Goal: Task Accomplishment & Management: Manage account settings

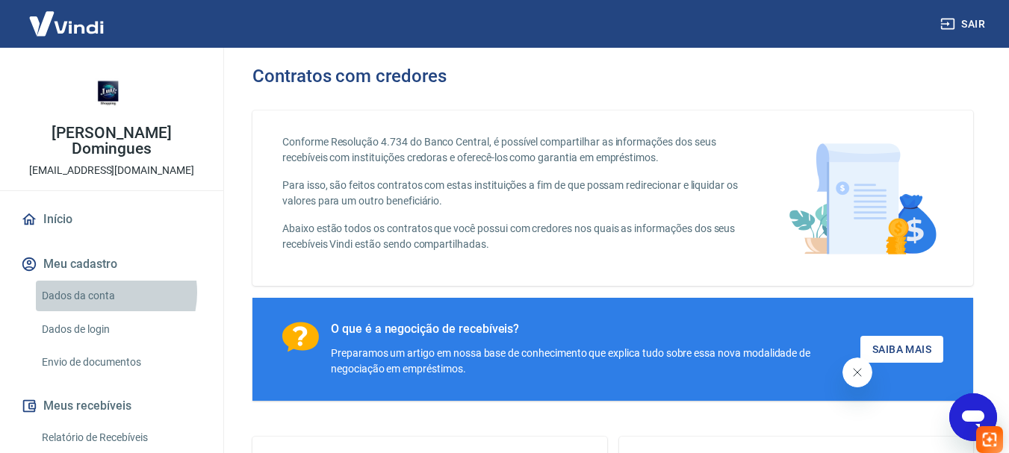
click at [104, 293] on link "Dados da conta" at bounding box center [121, 296] width 170 height 31
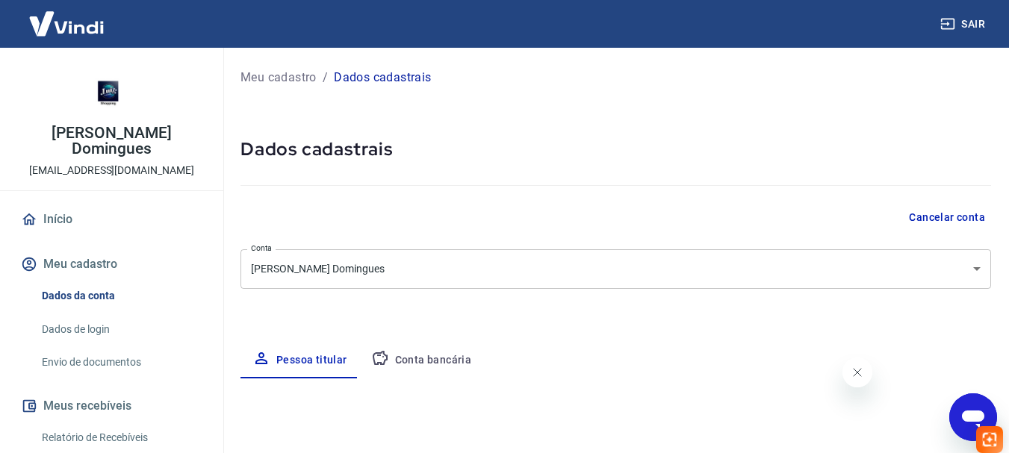
select select "SP"
select select "business"
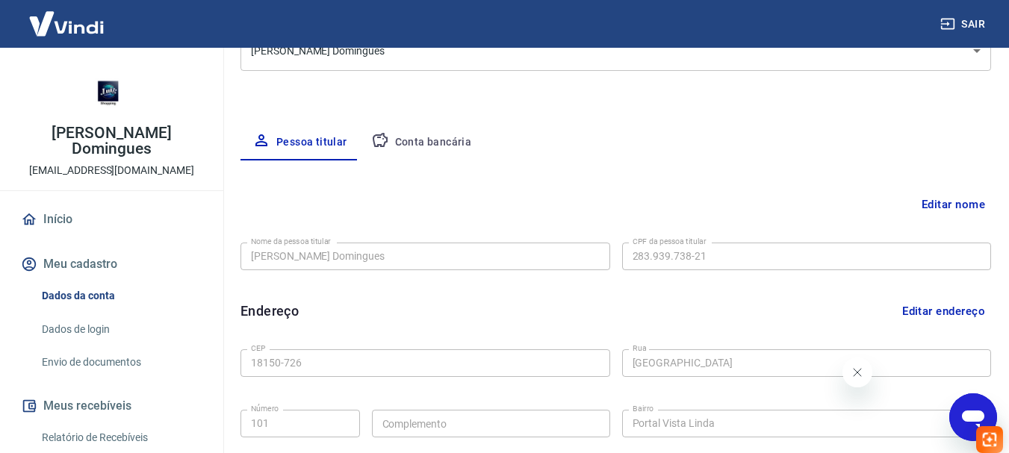
scroll to position [216, 0]
click at [432, 137] on button "Conta bancária" at bounding box center [421, 145] width 125 height 36
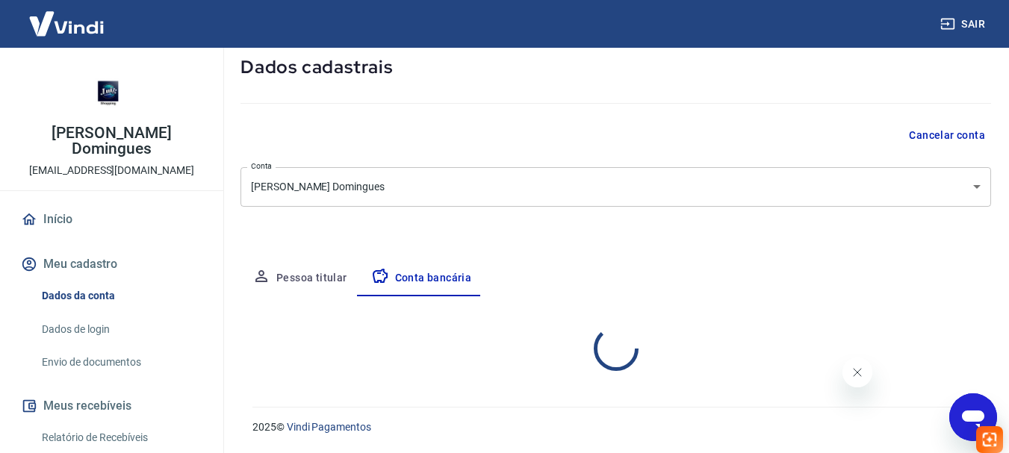
select select "1"
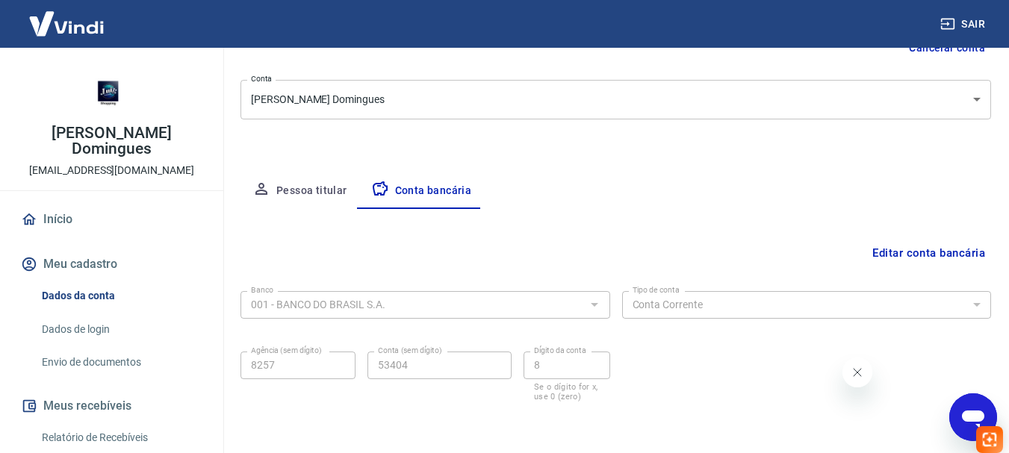
scroll to position [161, 0]
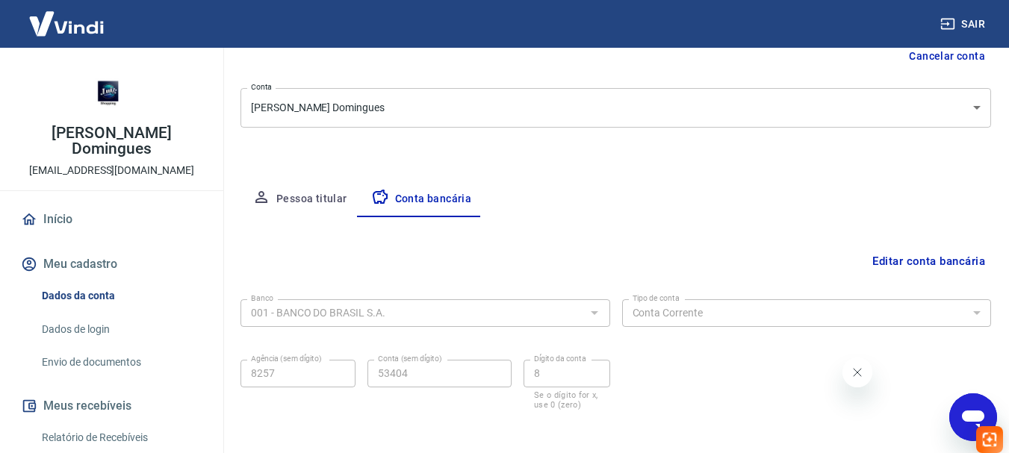
click at [181, 169] on div "[PERSON_NAME] Domingues [EMAIL_ADDRESS][DOMAIN_NAME]" at bounding box center [111, 119] width 223 height 143
click at [68, 264] on button "Meu cadastro" at bounding box center [111, 264] width 187 height 33
click at [331, 196] on button "Pessoa titular" at bounding box center [299, 199] width 119 height 36
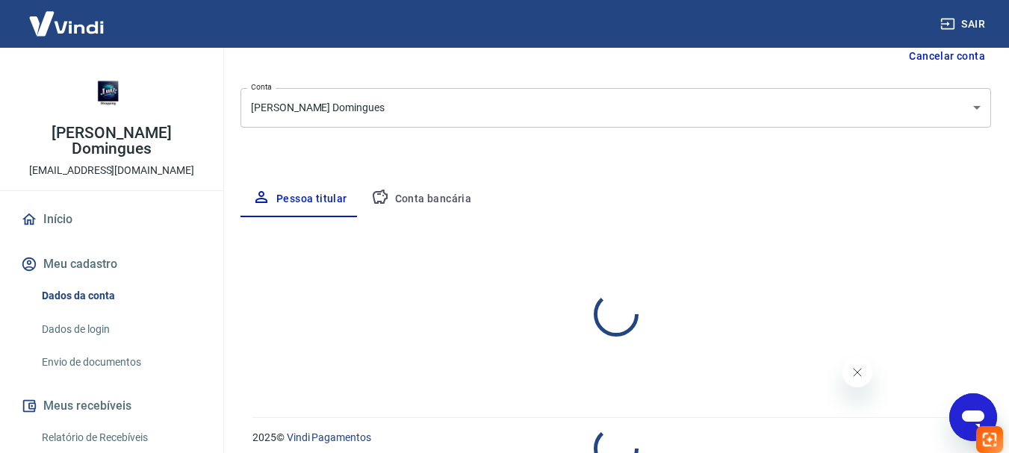
select select "SP"
select select "business"
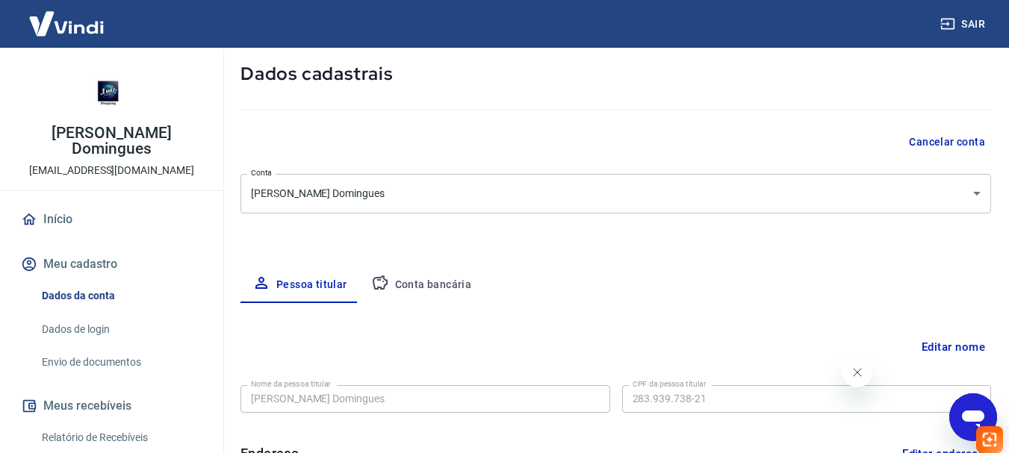
scroll to position [0, 0]
